Goal: Information Seeking & Learning: Obtain resource

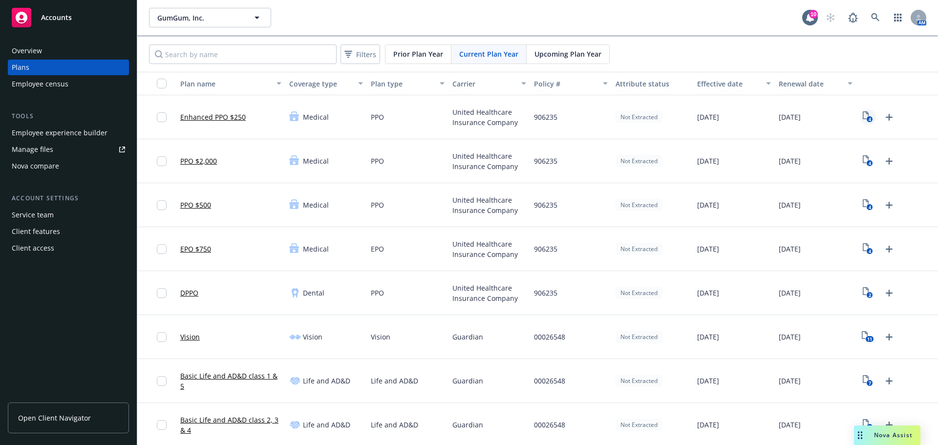
click at [863, 117] on icon "4" at bounding box center [868, 116] width 10 height 11
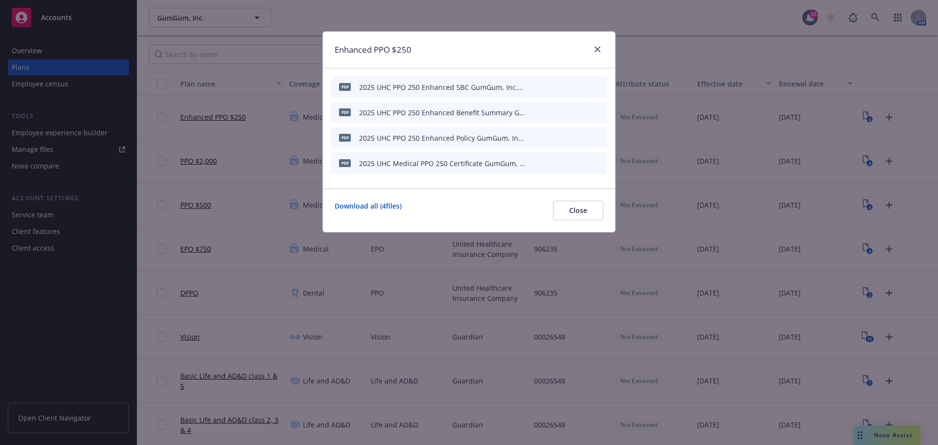
click at [587, 84] on icon "preview file" at bounding box center [582, 86] width 9 height 7
click at [600, 49] on icon "close" at bounding box center [598, 49] width 6 height 6
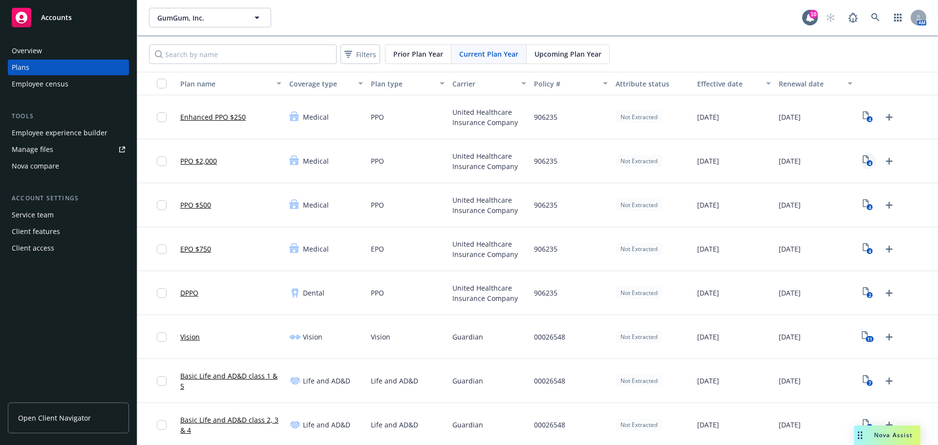
click at [867, 163] on rect "View Plan Documents" at bounding box center [870, 163] width 6 height 6
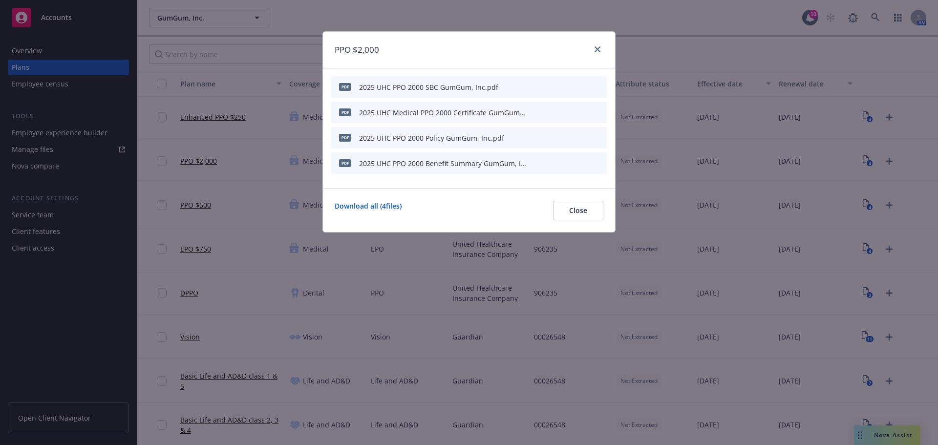
click at [582, 86] on icon "preview file" at bounding box center [582, 86] width 9 height 7
click at [597, 48] on icon "close" at bounding box center [598, 49] width 6 height 6
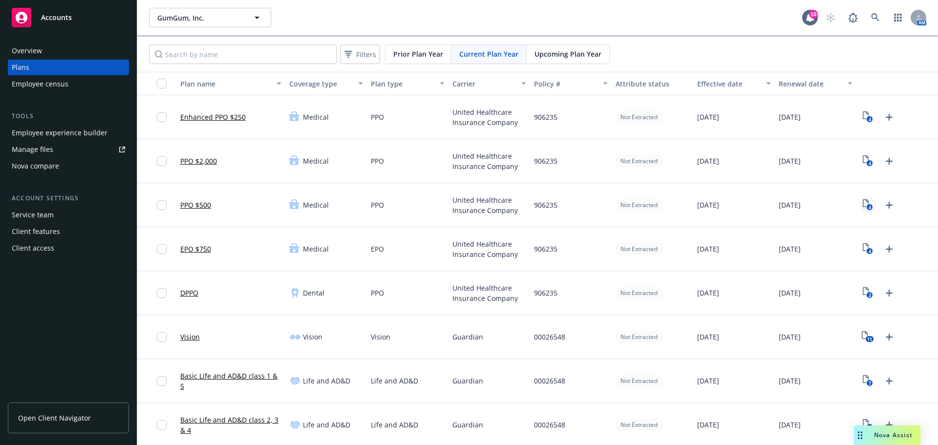
click at [869, 204] on text "4" at bounding box center [870, 207] width 2 height 6
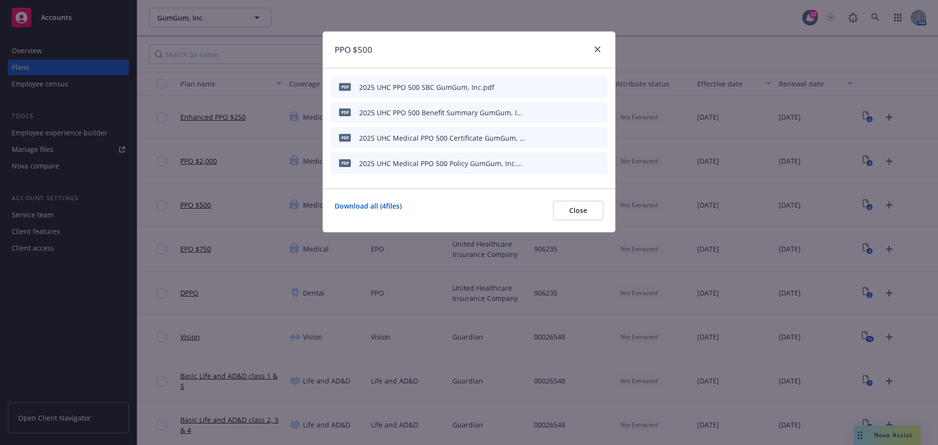
click at [584, 88] on icon "preview file" at bounding box center [582, 86] width 9 height 7
click at [599, 52] on icon "close" at bounding box center [598, 49] width 6 height 6
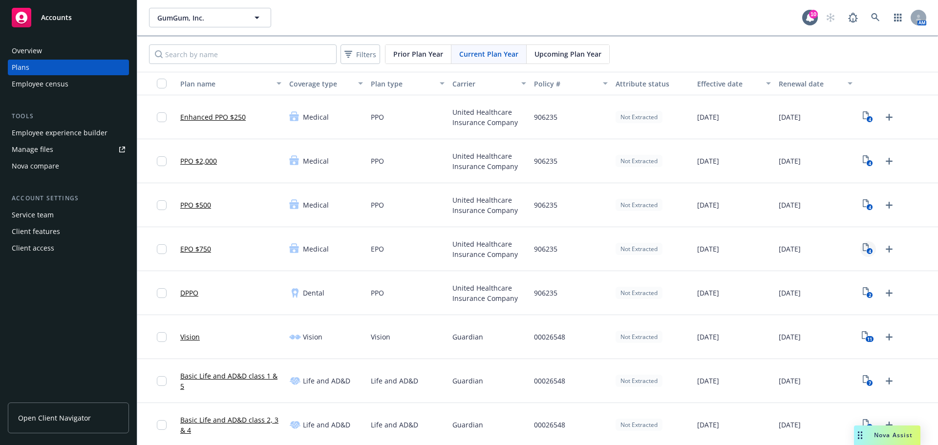
click at [863, 247] on icon "4" at bounding box center [868, 248] width 10 height 11
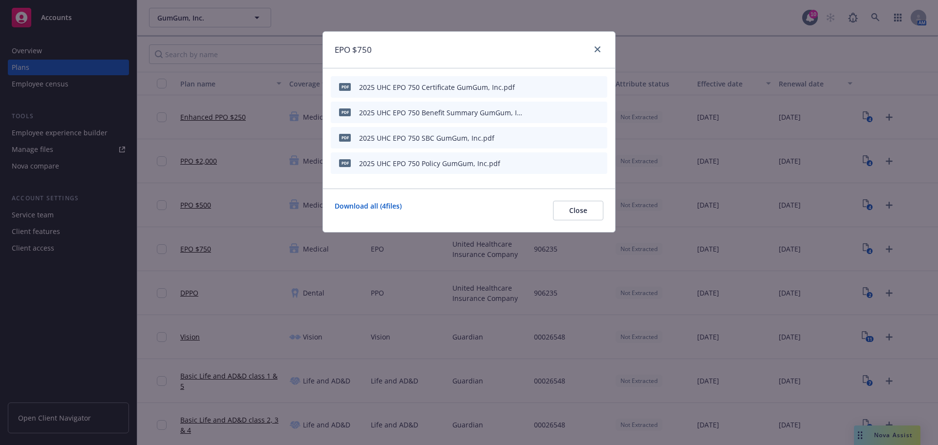
click at [586, 136] on icon "preview file" at bounding box center [582, 137] width 9 height 7
click at [595, 49] on icon "close" at bounding box center [598, 49] width 6 height 6
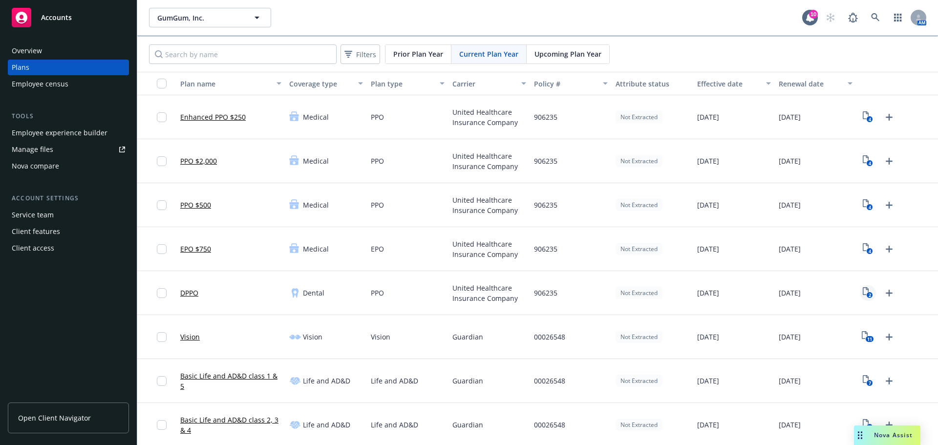
click at [863, 291] on icon "2" at bounding box center [868, 292] width 10 height 11
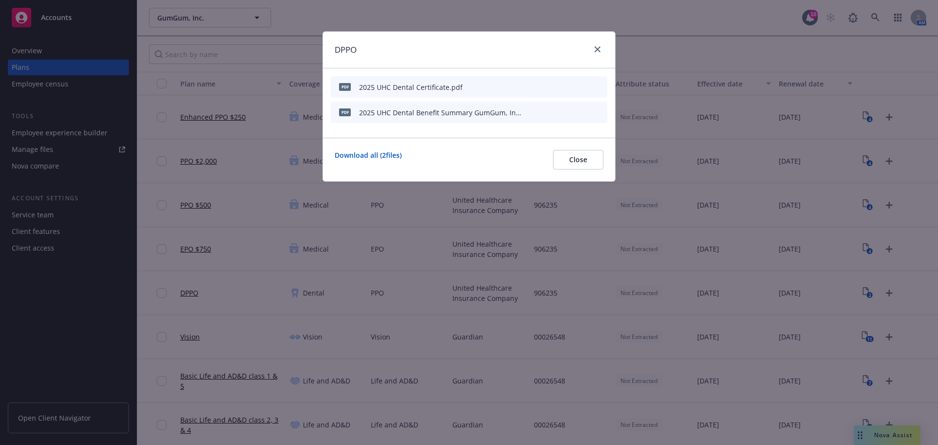
click at [583, 112] on icon "preview file" at bounding box center [582, 112] width 9 height 7
click at [600, 50] on icon "close" at bounding box center [598, 49] width 6 height 6
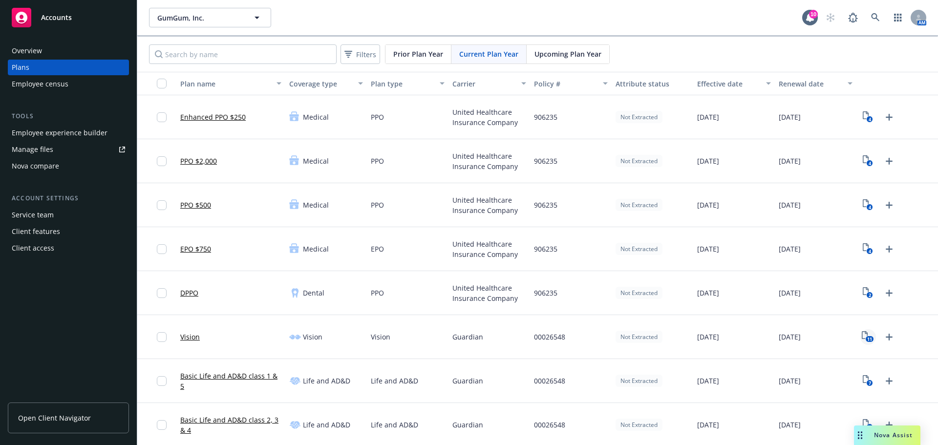
click at [868, 338] on text "11" at bounding box center [870, 339] width 5 height 6
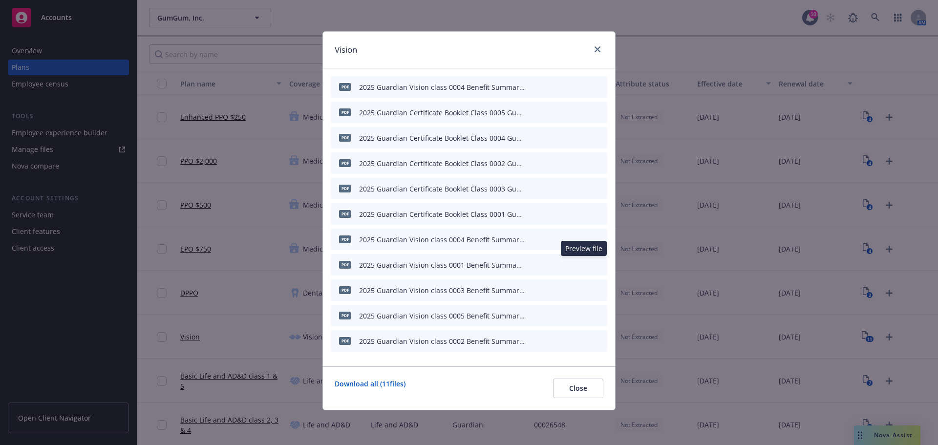
click at [584, 264] on icon "preview file" at bounding box center [582, 264] width 9 height 7
click at [597, 51] on icon "close" at bounding box center [598, 49] width 6 height 6
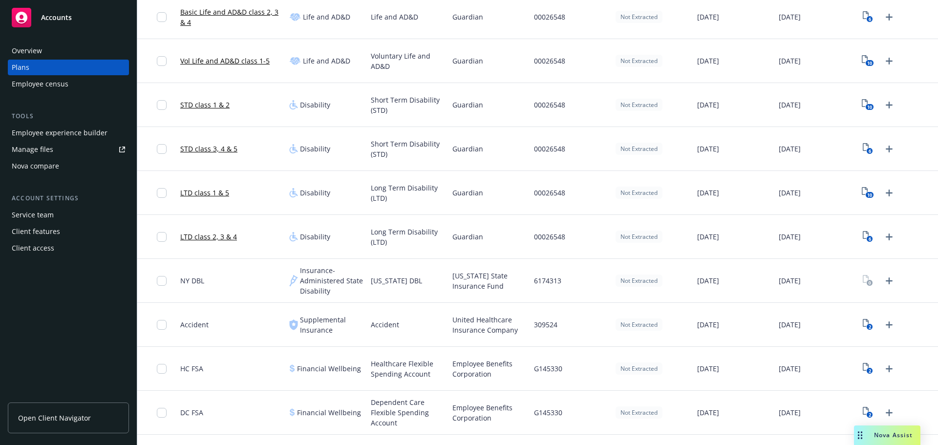
scroll to position [391, 0]
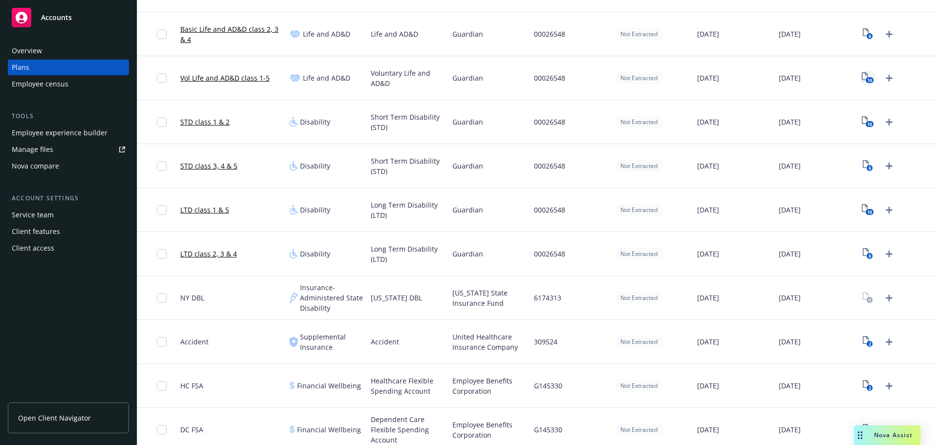
click at [862, 76] on icon "10" at bounding box center [868, 77] width 12 height 11
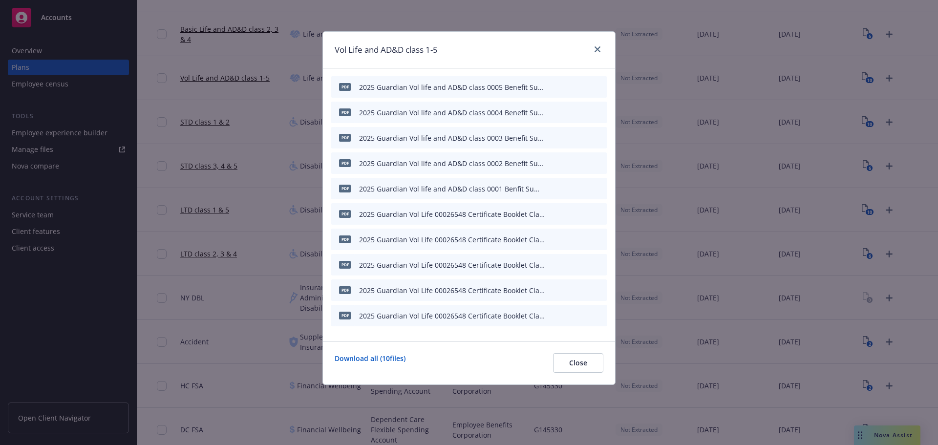
click at [585, 187] on icon "preview file" at bounding box center [582, 188] width 9 height 7
click at [597, 50] on icon "close" at bounding box center [598, 49] width 6 height 6
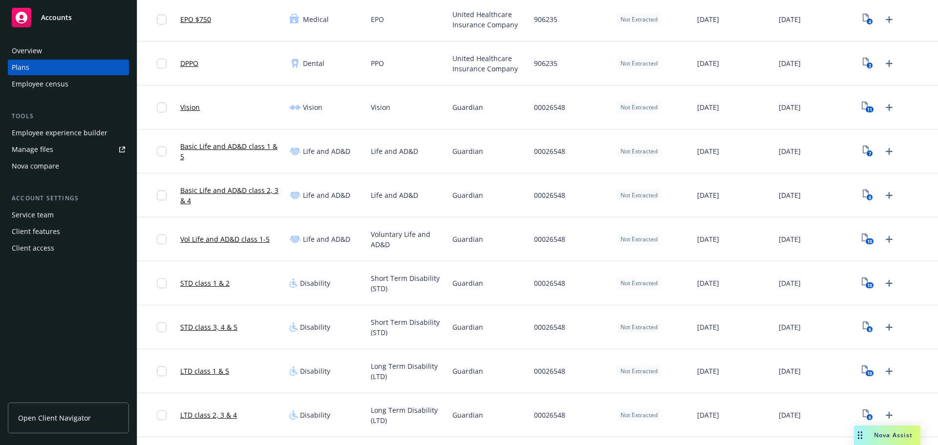
scroll to position [158, 0]
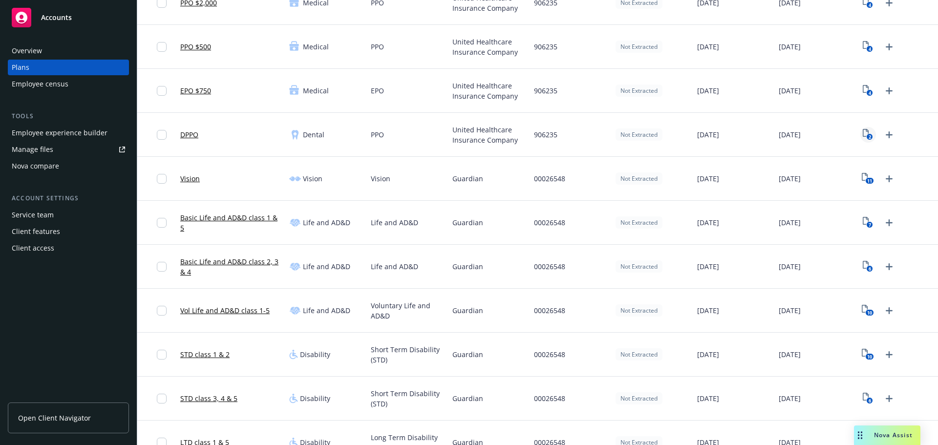
click at [869, 136] on text "2" at bounding box center [870, 137] width 2 height 6
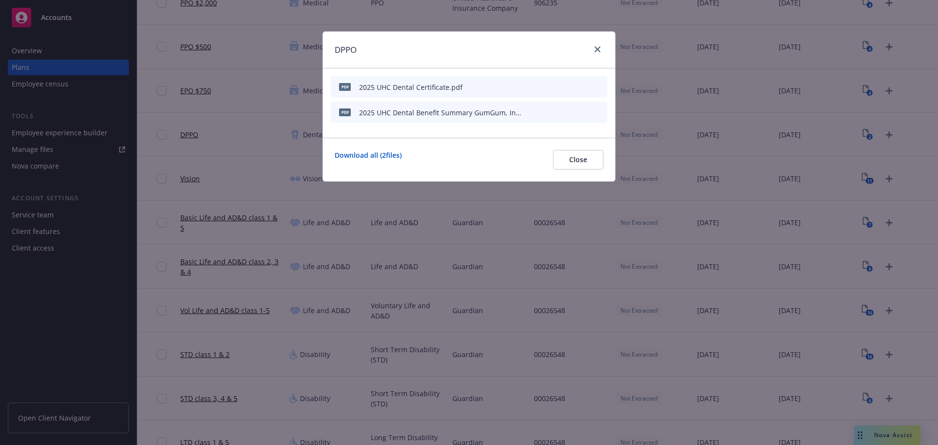
click at [585, 112] on icon "preview file" at bounding box center [582, 112] width 9 height 7
click at [597, 47] on icon "close" at bounding box center [598, 49] width 6 height 6
